Goal: Task Accomplishment & Management: Use online tool/utility

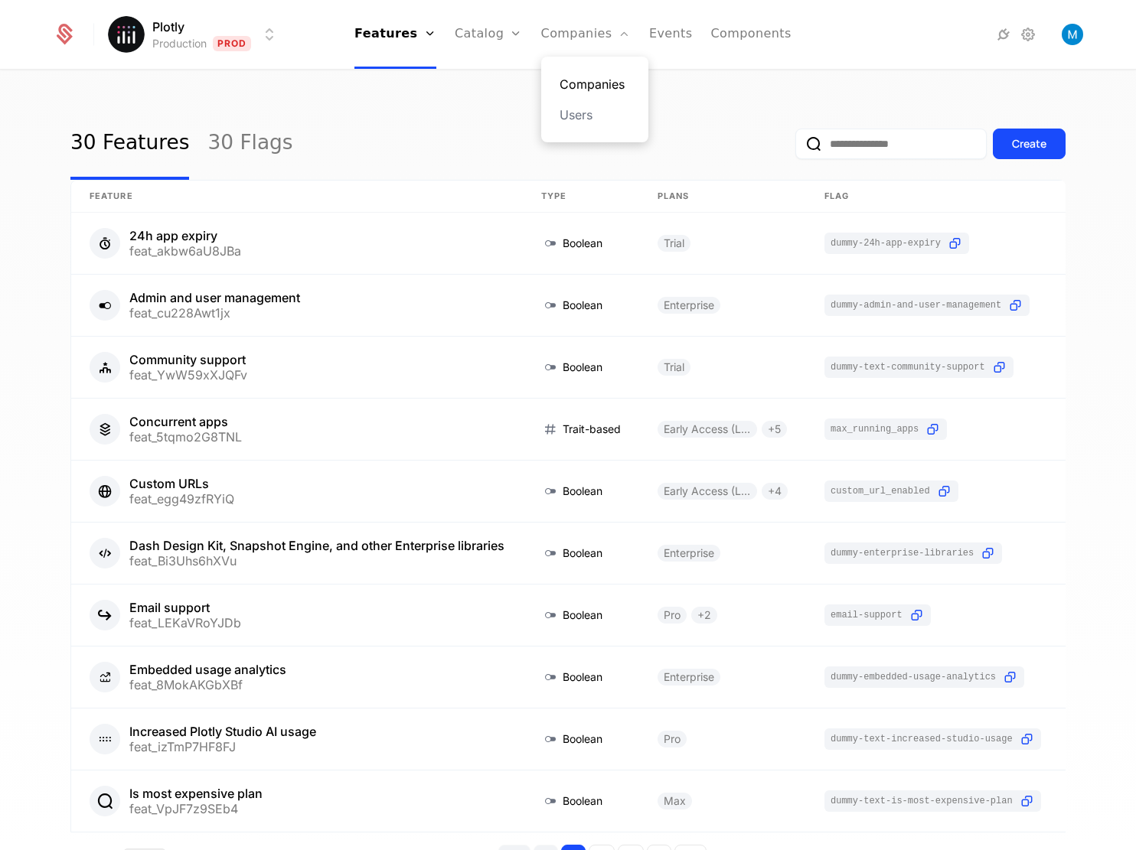
click at [588, 78] on link "Companies" at bounding box center [594, 84] width 70 height 18
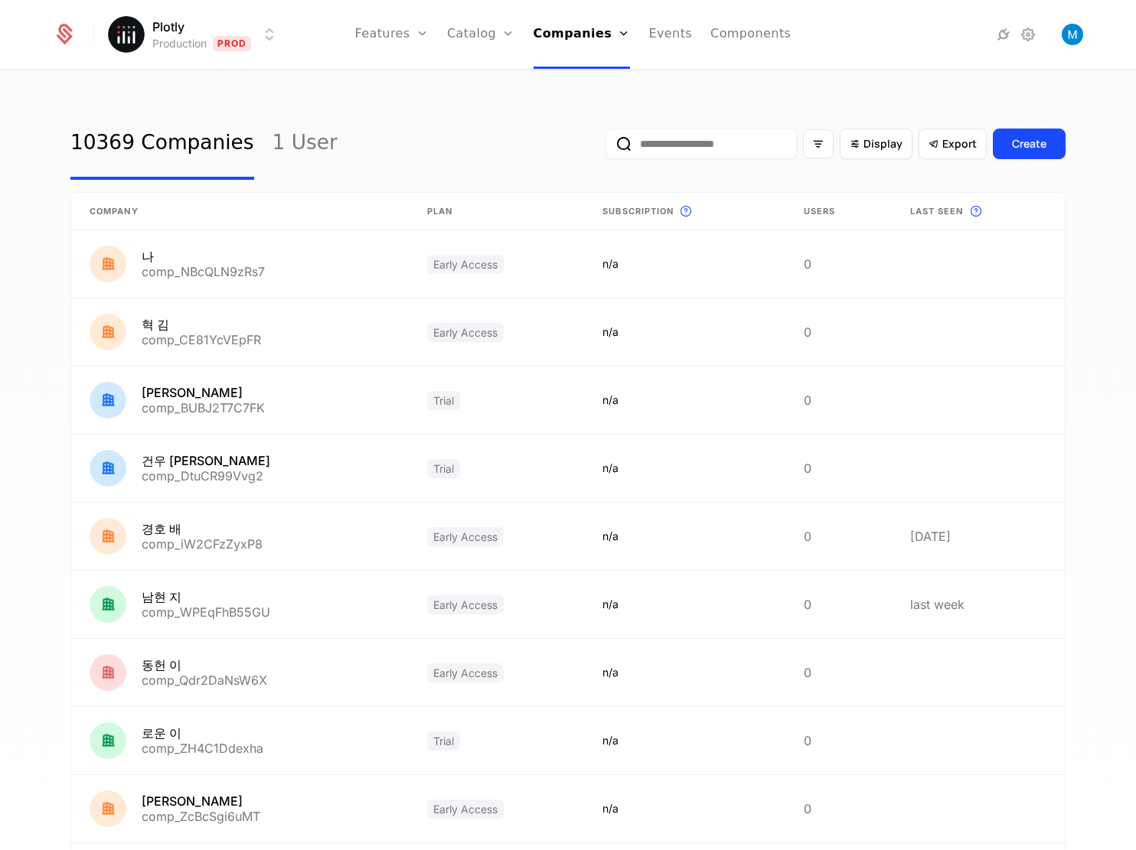
click at [751, 147] on input "email" at bounding box center [700, 144] width 191 height 31
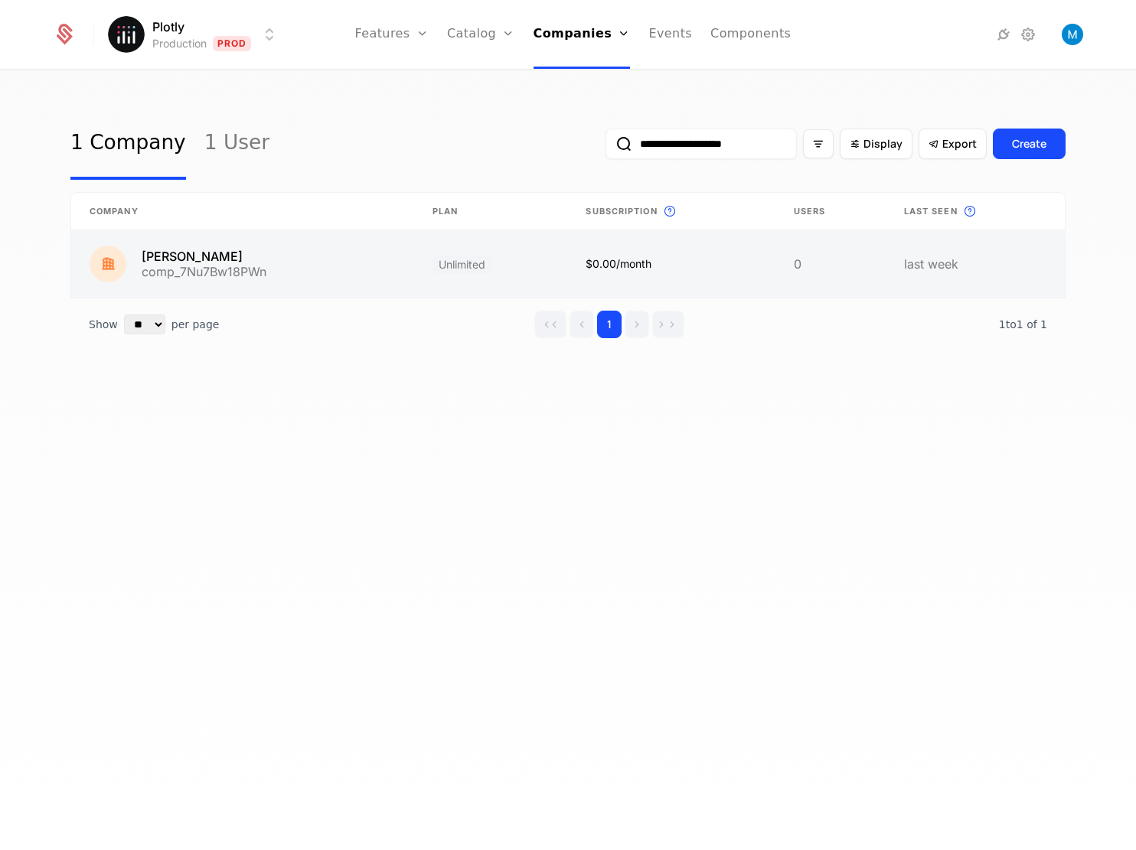
type input "**********"
click at [199, 262] on link at bounding box center [242, 263] width 343 height 67
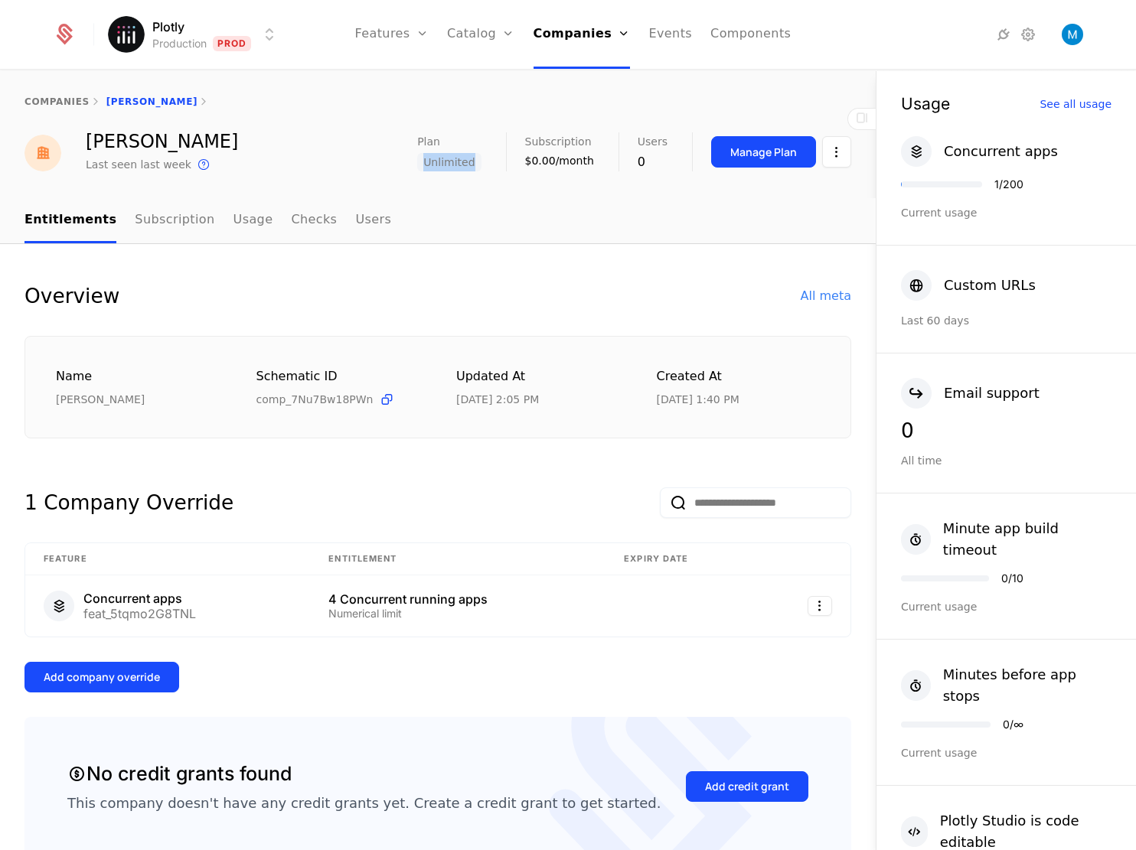
drag, startPoint x: 471, startPoint y: 165, endPoint x: 424, endPoint y: 162, distance: 46.7
click at [424, 162] on span "Unlimited" at bounding box center [449, 162] width 64 height 18
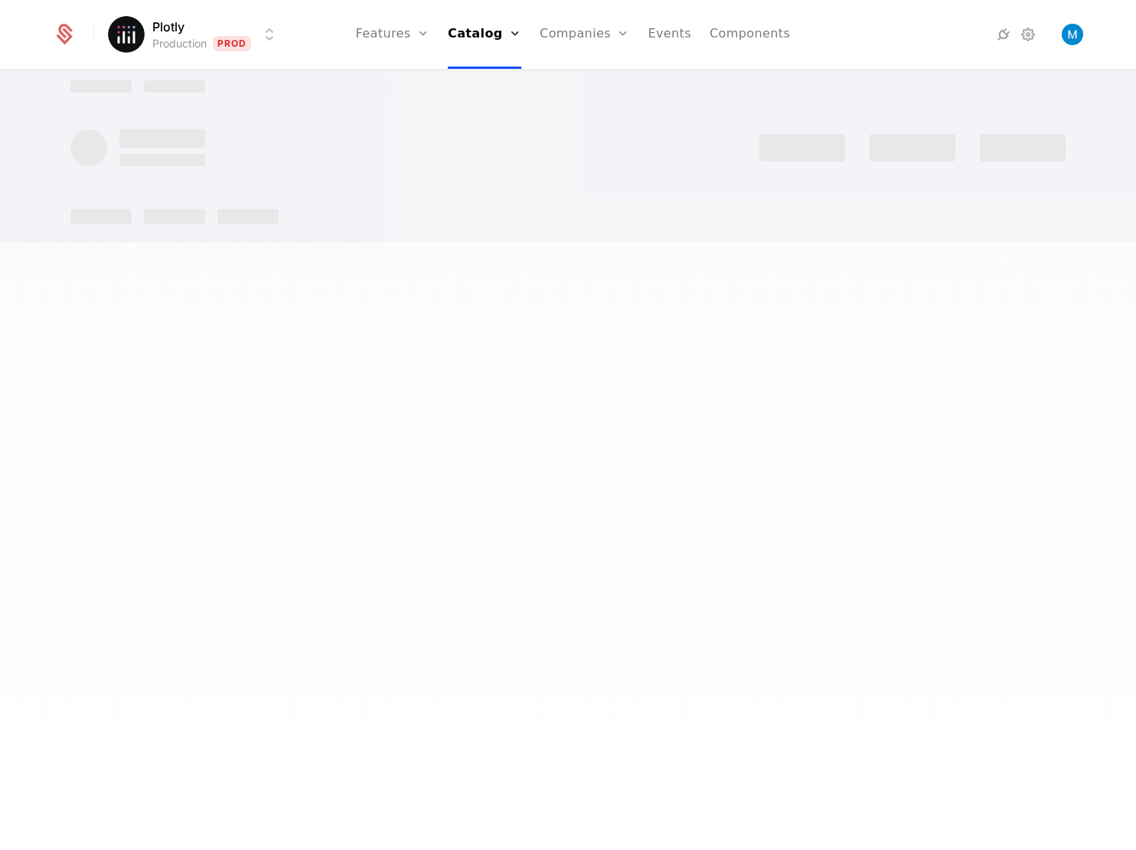
click at [424, 162] on div at bounding box center [567, 147] width 995 height 37
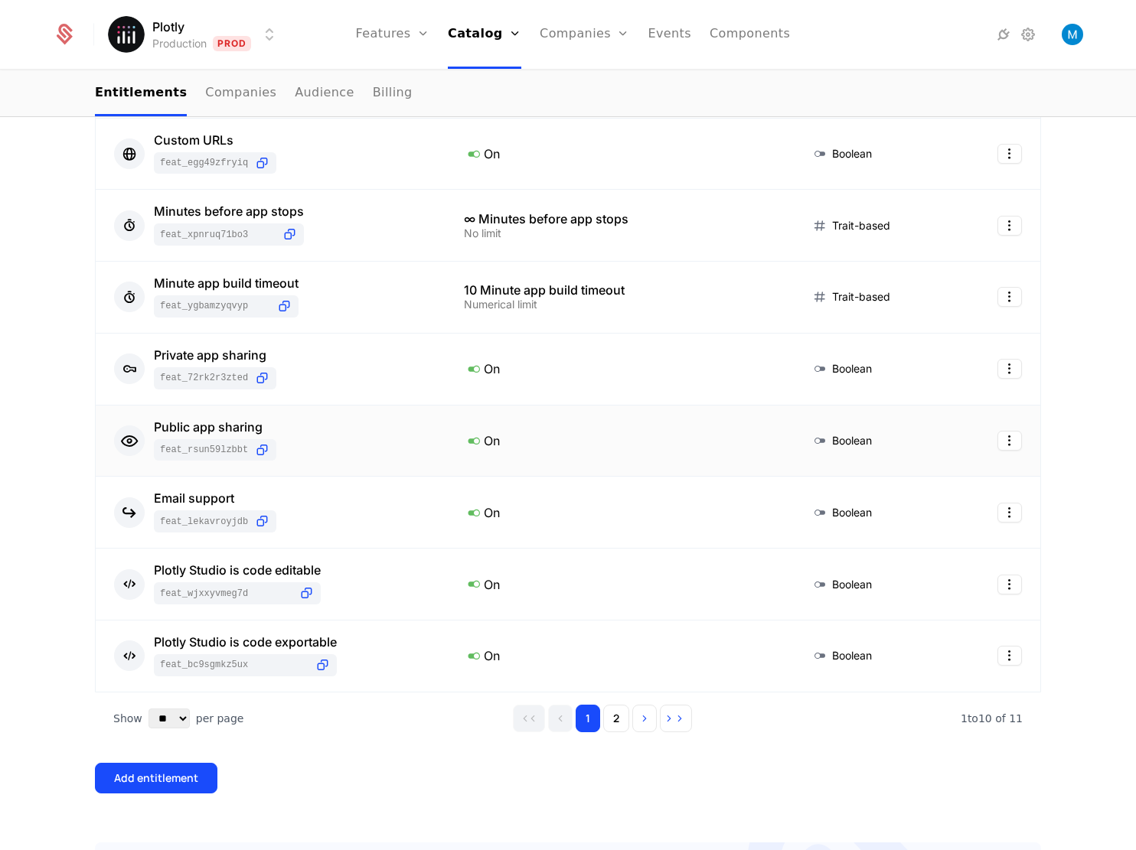
scroll to position [21, 0]
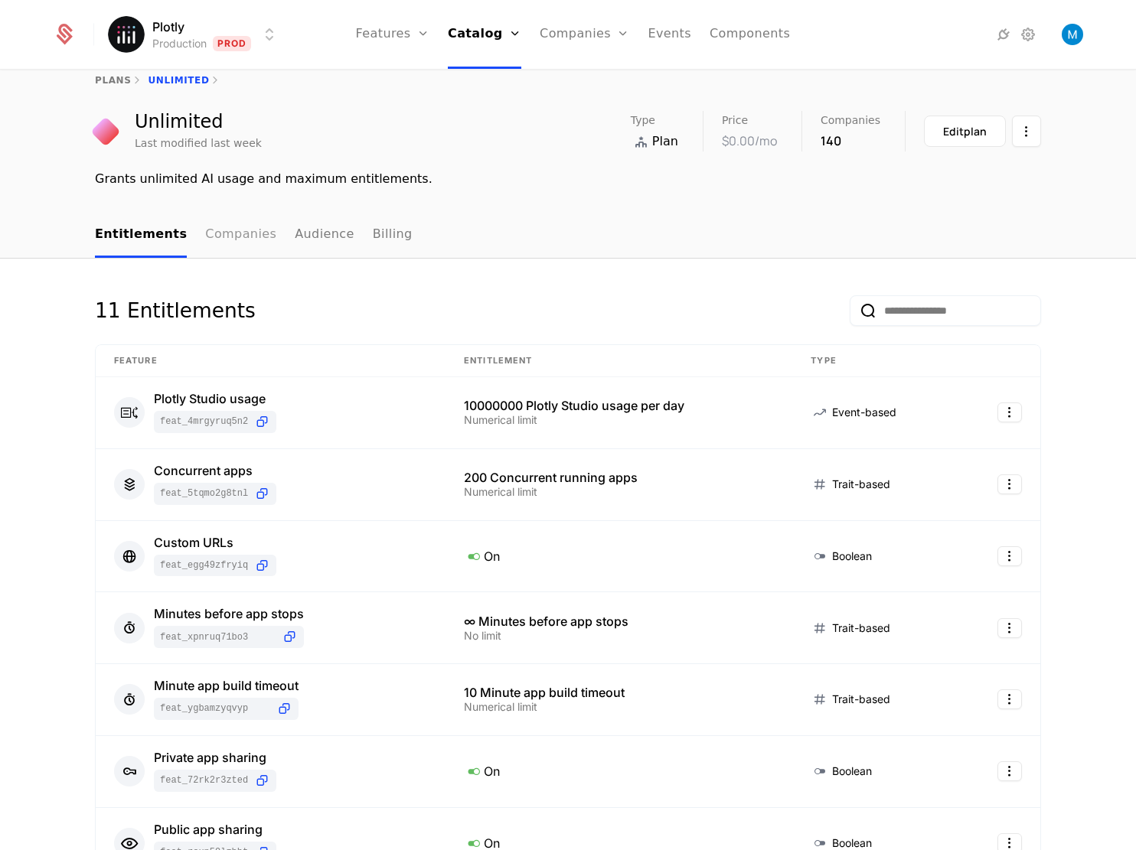
click at [205, 238] on link "Companies" at bounding box center [240, 235] width 71 height 45
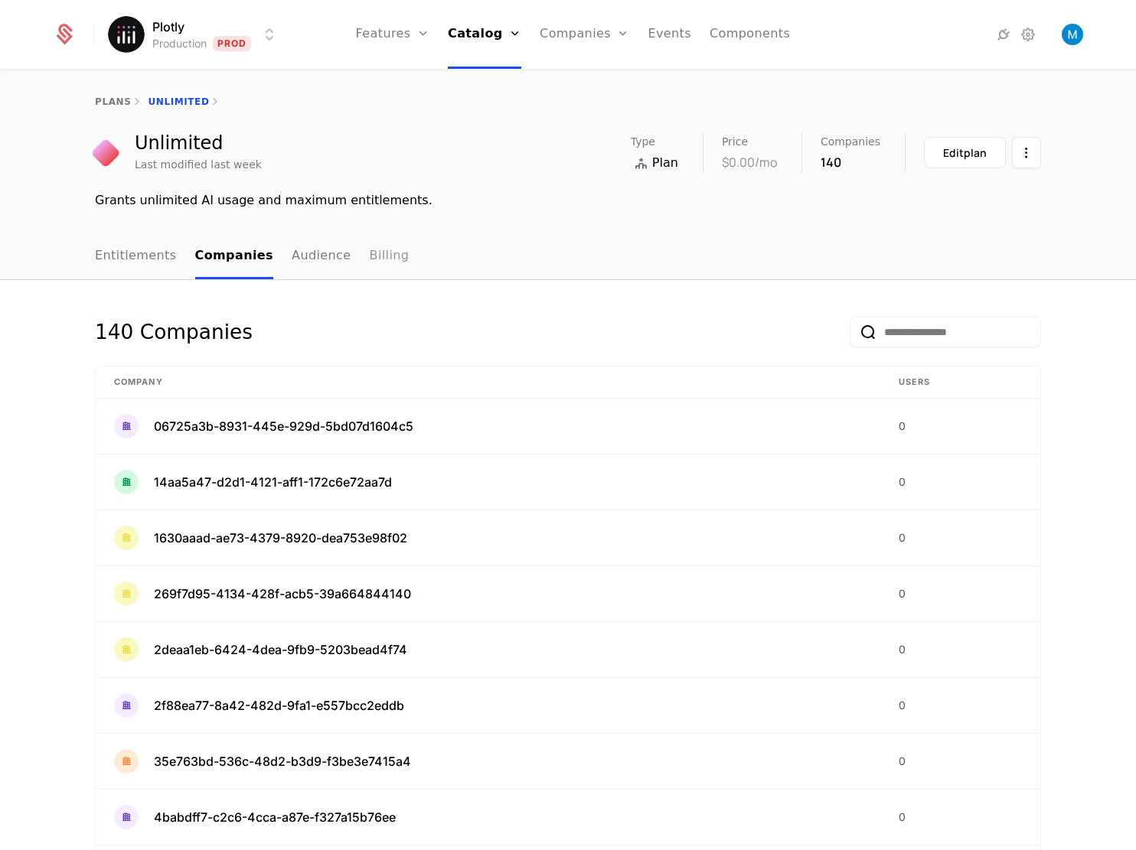
click at [370, 256] on link "Billing" at bounding box center [390, 256] width 40 height 45
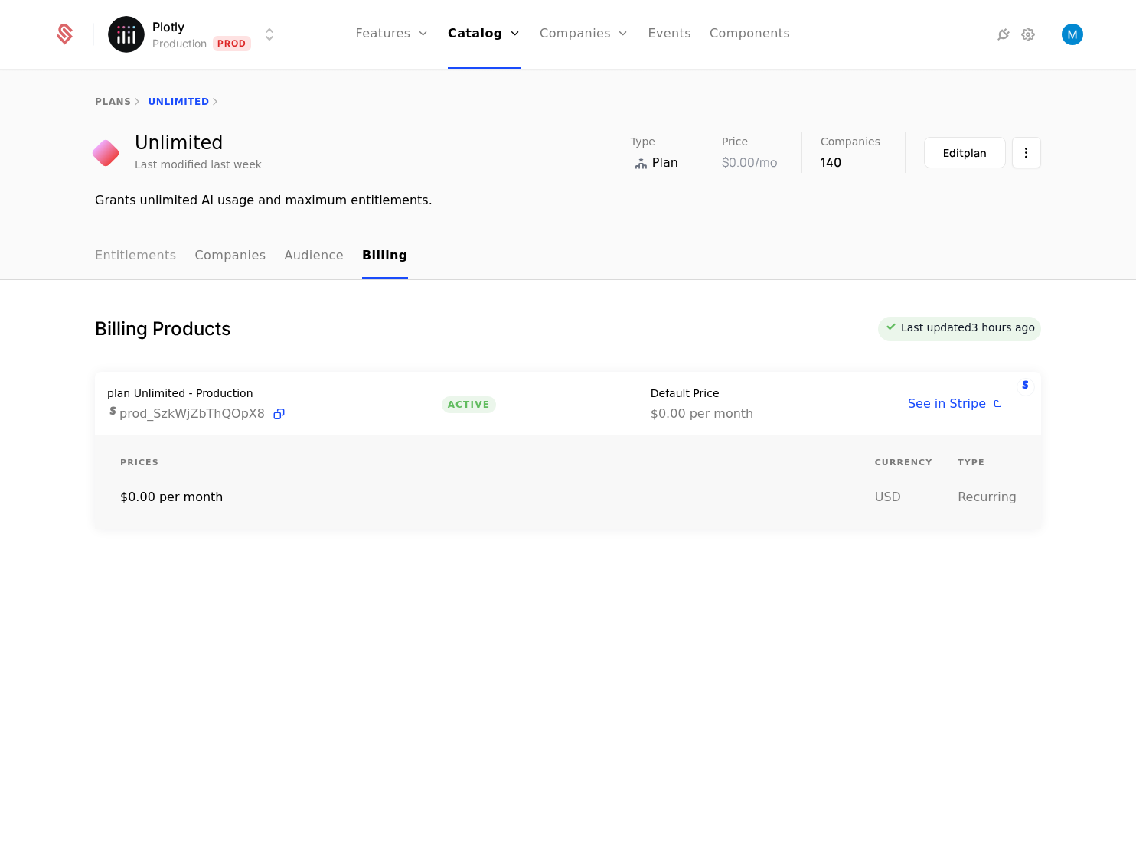
click at [123, 235] on link "Entitlements" at bounding box center [136, 256] width 82 height 45
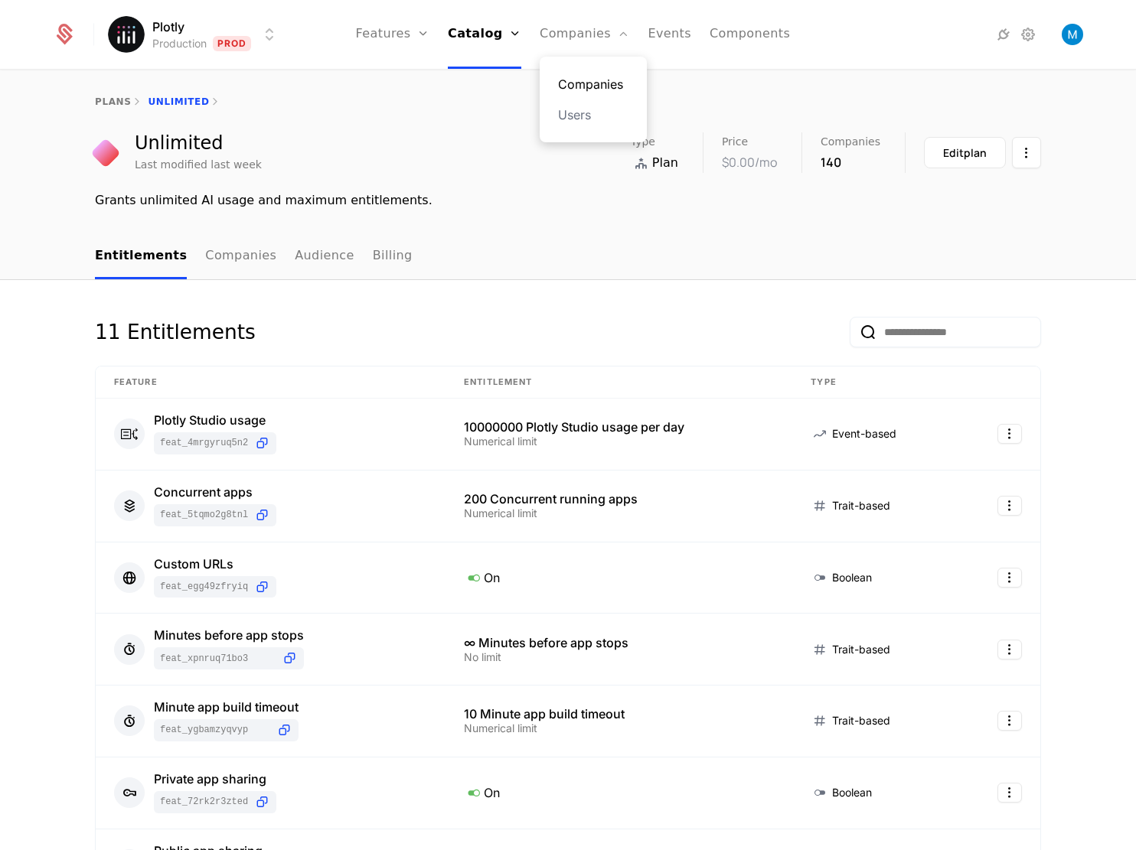
click at [594, 85] on link "Companies" at bounding box center [593, 84] width 70 height 18
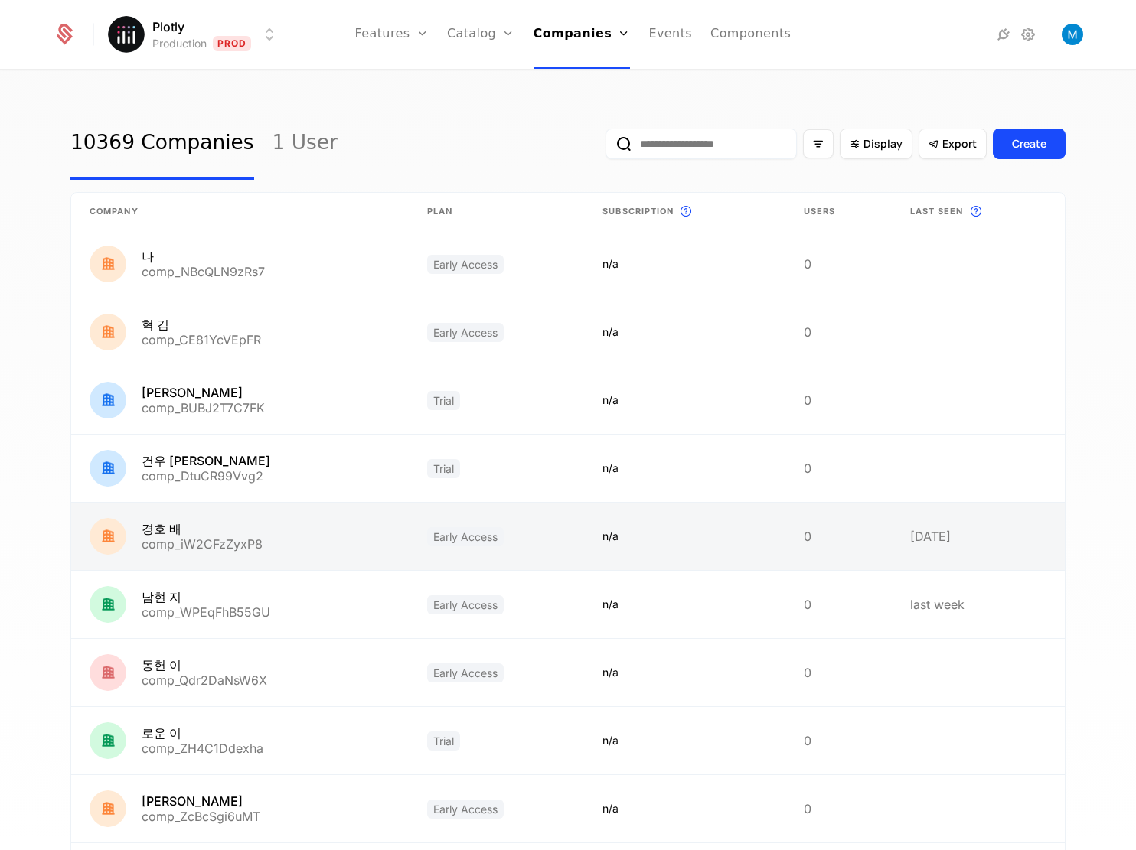
click at [226, 515] on link at bounding box center [239, 536] width 337 height 67
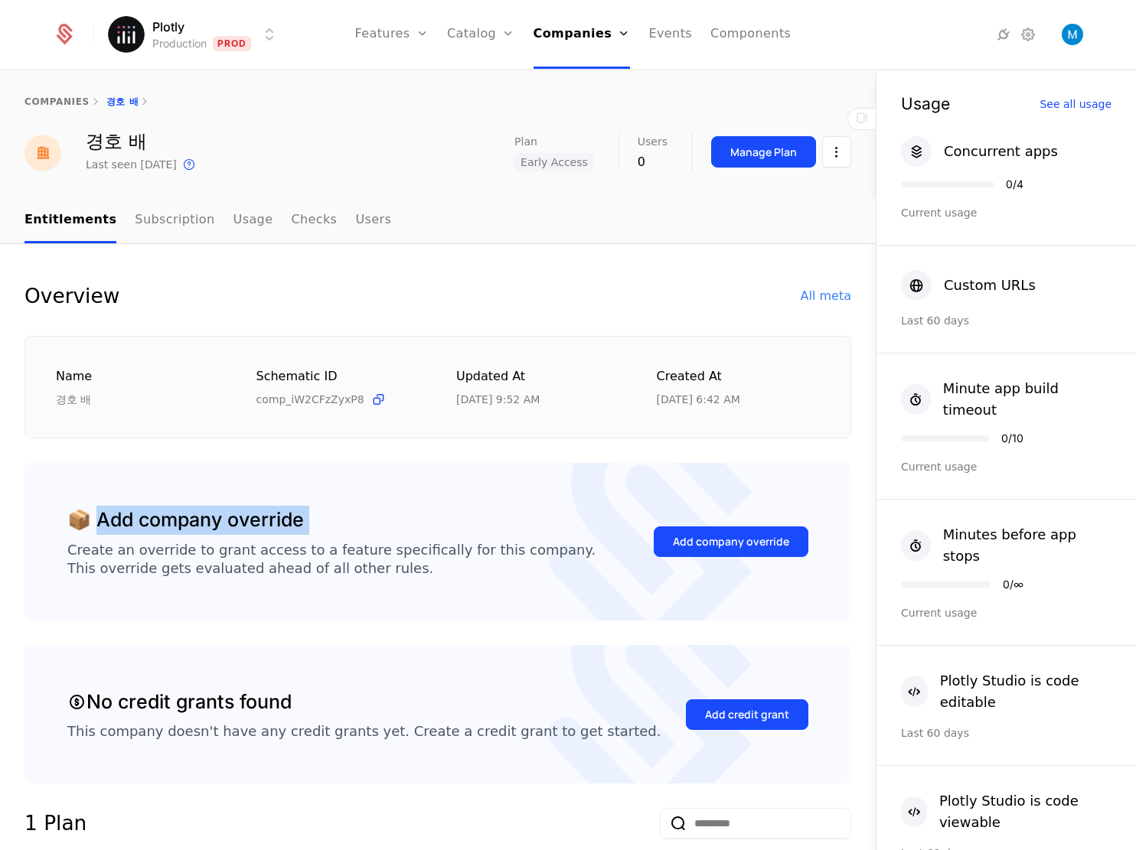
drag, startPoint x: 308, startPoint y: 523, endPoint x: 92, endPoint y: 526, distance: 216.6
click at [92, 526] on div "📦 Add company override Create an override to grant access to a feature specific…" at bounding box center [331, 542] width 528 height 72
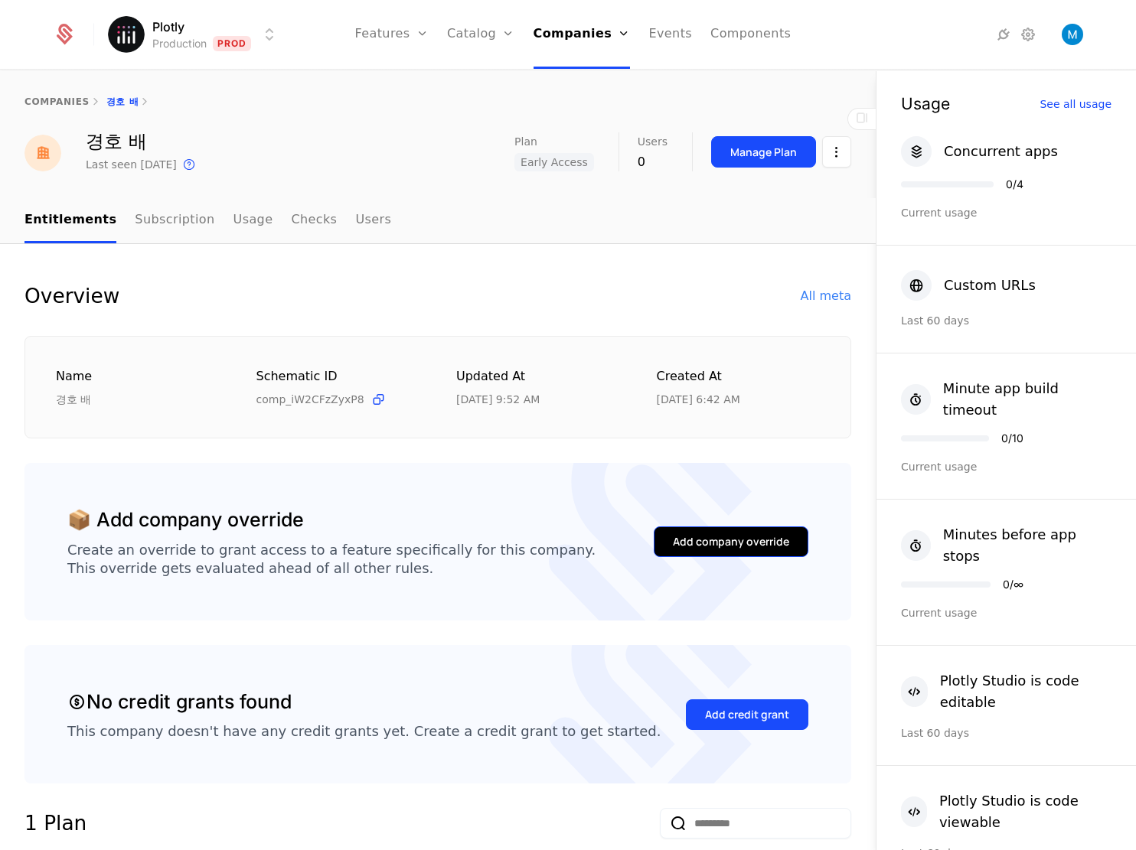
click at [690, 539] on div "Add company override" at bounding box center [731, 541] width 116 height 15
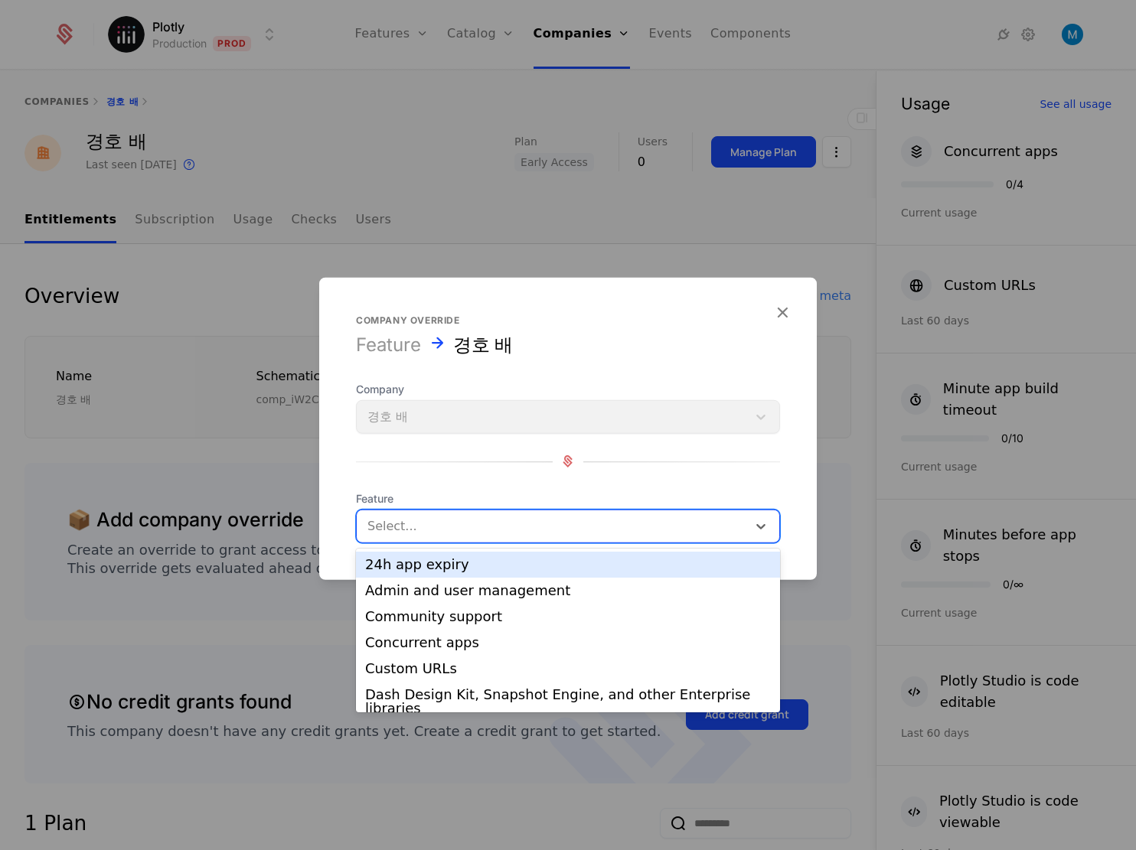
click at [476, 522] on div at bounding box center [551, 525] width 369 height 21
click at [519, 569] on div "24h app expiry" at bounding box center [568, 565] width 406 height 14
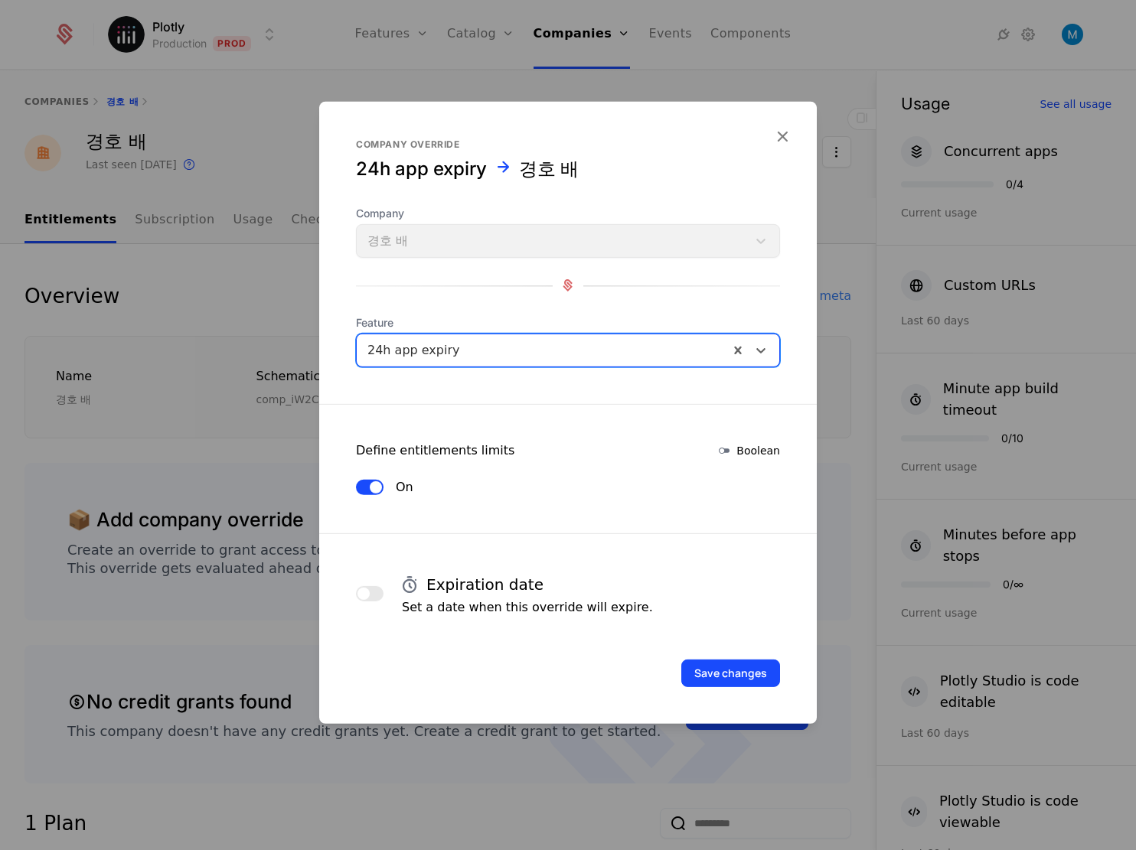
click at [517, 353] on div at bounding box center [542, 349] width 350 height 21
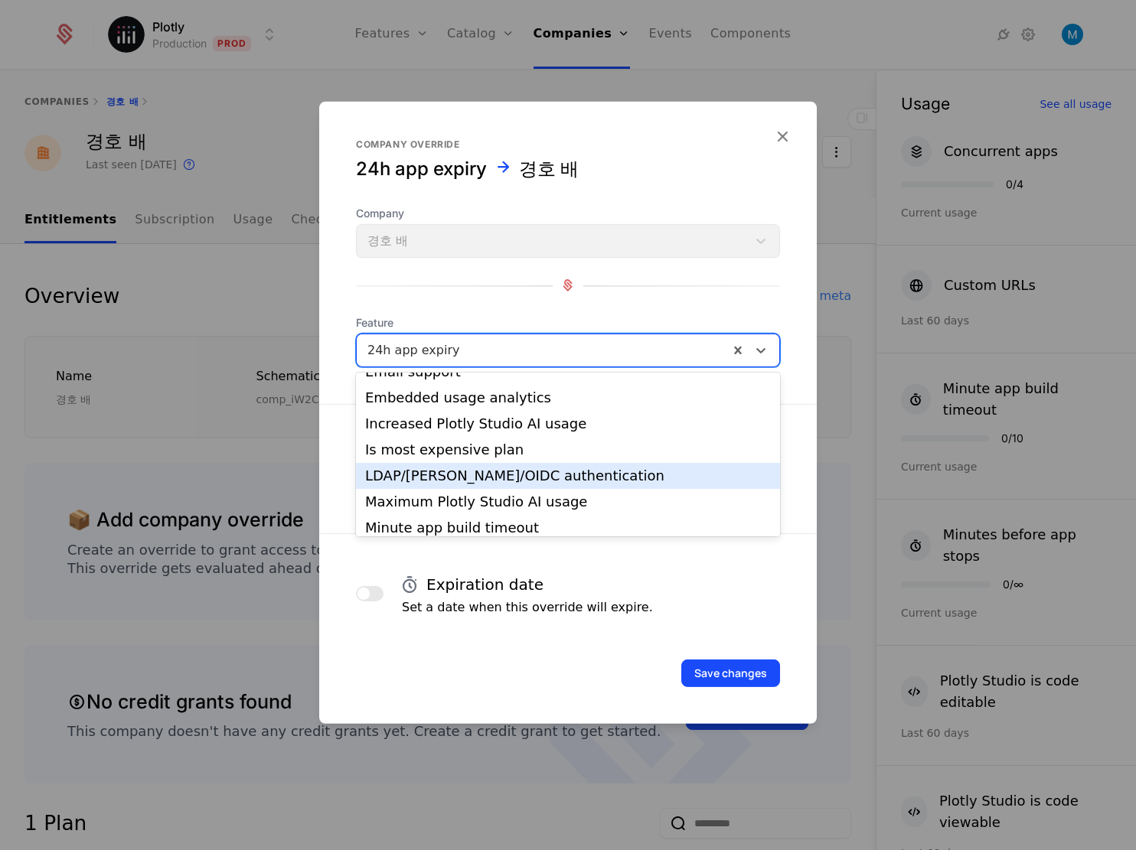
scroll to position [432, 0]
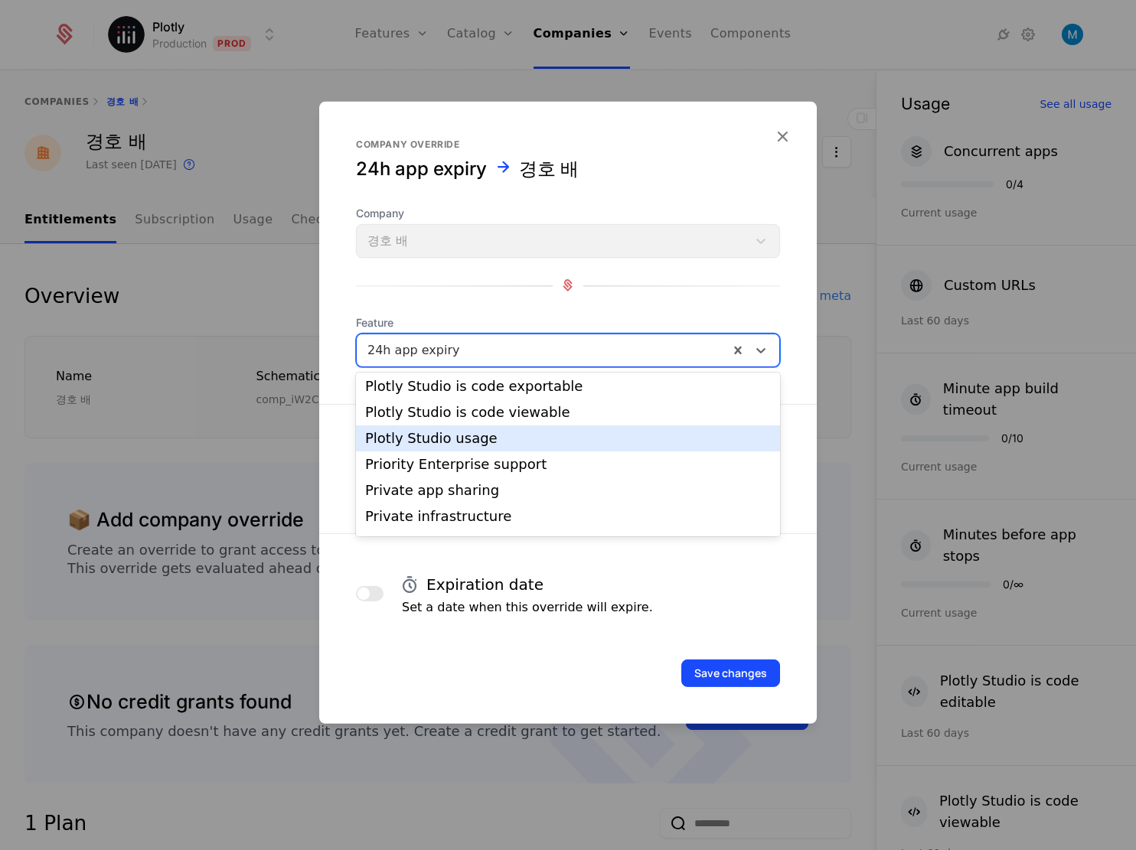
click at [443, 440] on div "Plotly Studio usage" at bounding box center [568, 439] width 406 height 14
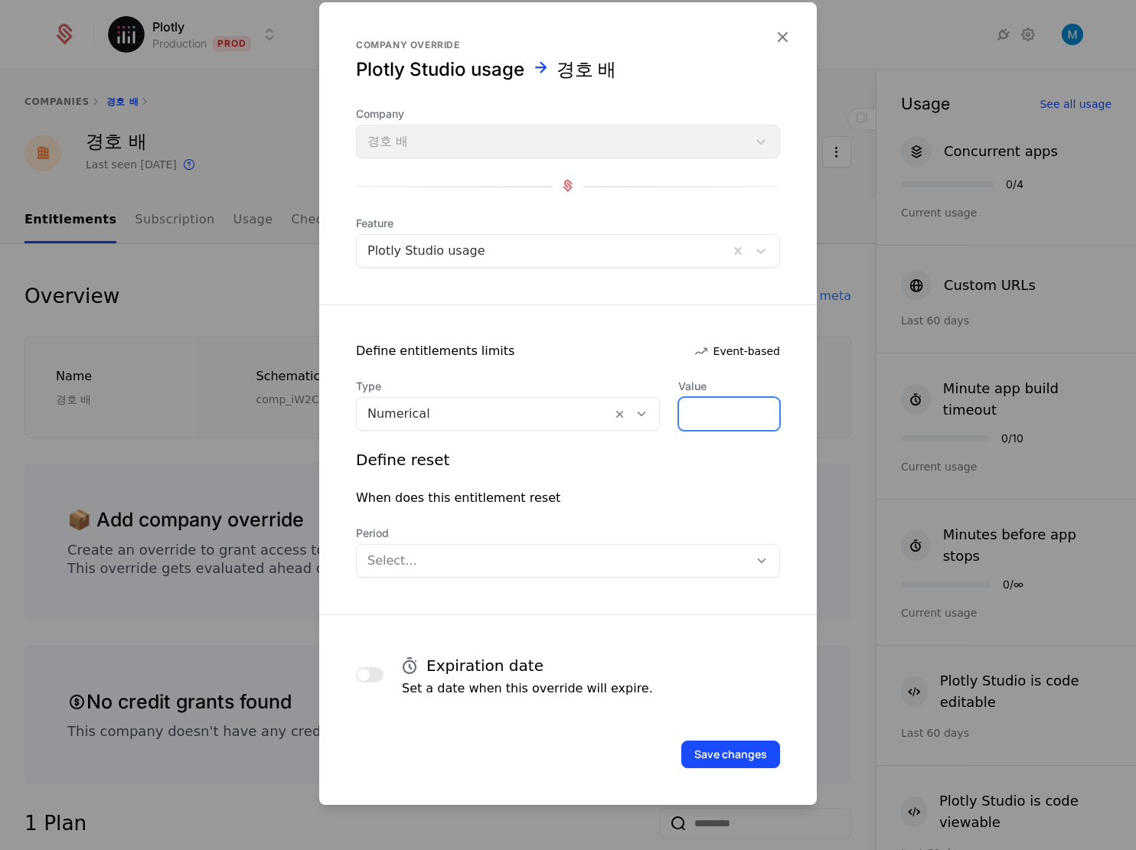
drag, startPoint x: 696, startPoint y: 416, endPoint x: 420, endPoint y: 393, distance: 276.4
click at [679, 398] on input "*" at bounding box center [729, 414] width 100 height 32
drag, startPoint x: 732, startPoint y: 416, endPoint x: 567, endPoint y: 399, distance: 166.1
click at [679, 399] on input "******" at bounding box center [729, 414] width 100 height 32
type input "******"
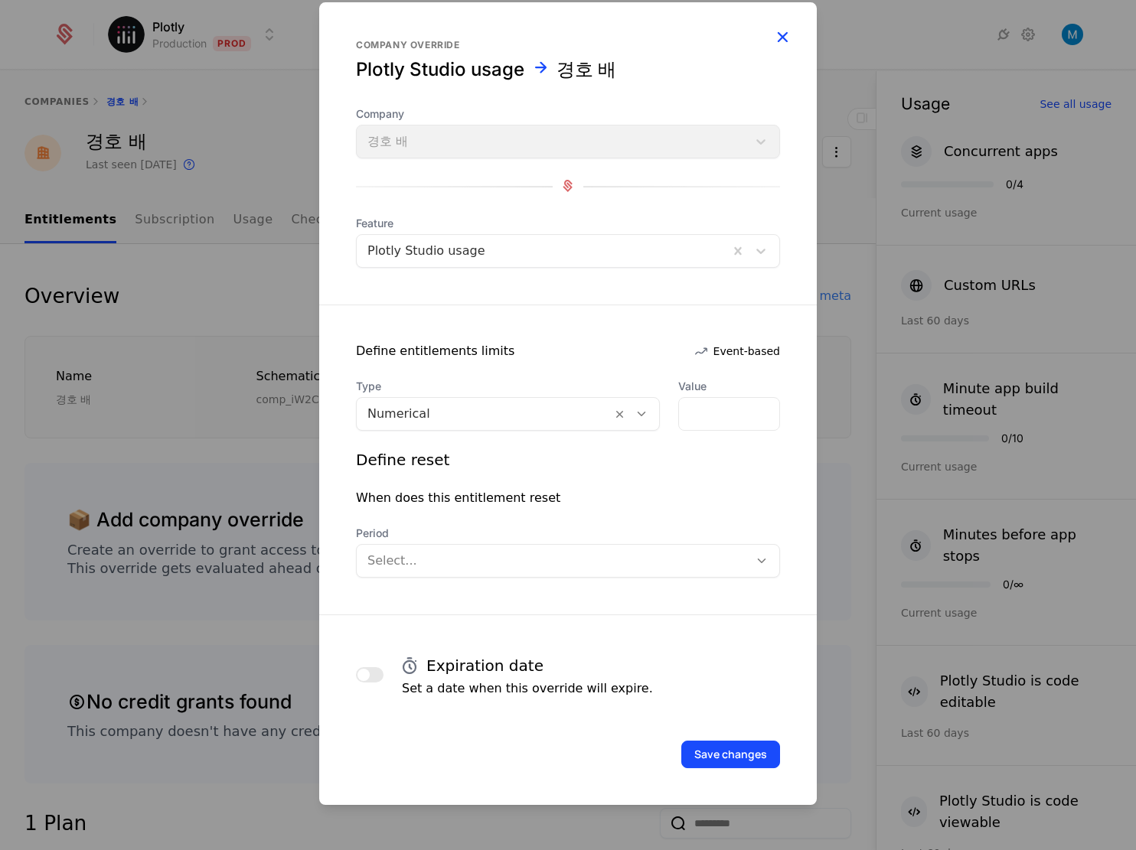
click at [790, 38] on icon "button" at bounding box center [782, 37] width 20 height 20
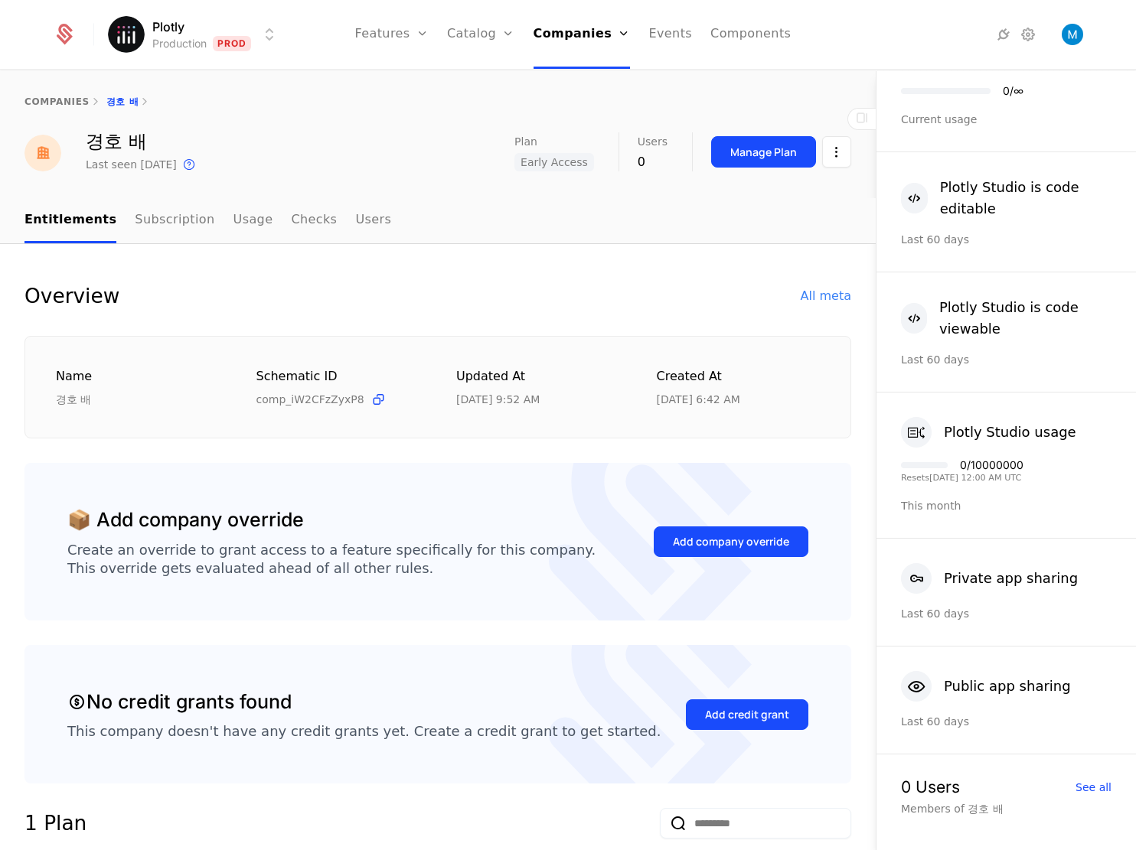
scroll to position [0, 0]
